Goal: Navigation & Orientation: Go to known website

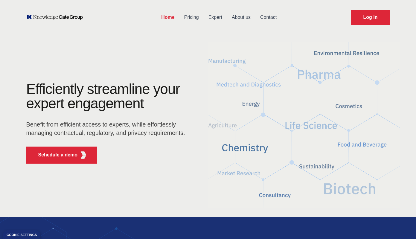
click at [364, 17] on link "Log in" at bounding box center [370, 17] width 39 height 15
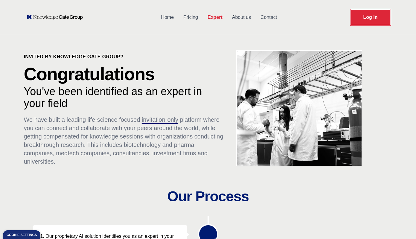
click at [360, 21] on link "Log in" at bounding box center [370, 17] width 39 height 15
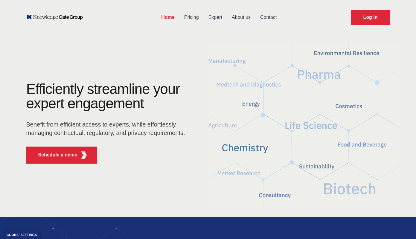
click at [329, 21] on div "Home Pricing Expert About us Contact Log in" at bounding box center [208, 17] width 383 height 35
click at [365, 16] on link "Log in" at bounding box center [370, 17] width 39 height 15
